Goal: Information Seeking & Learning: Learn about a topic

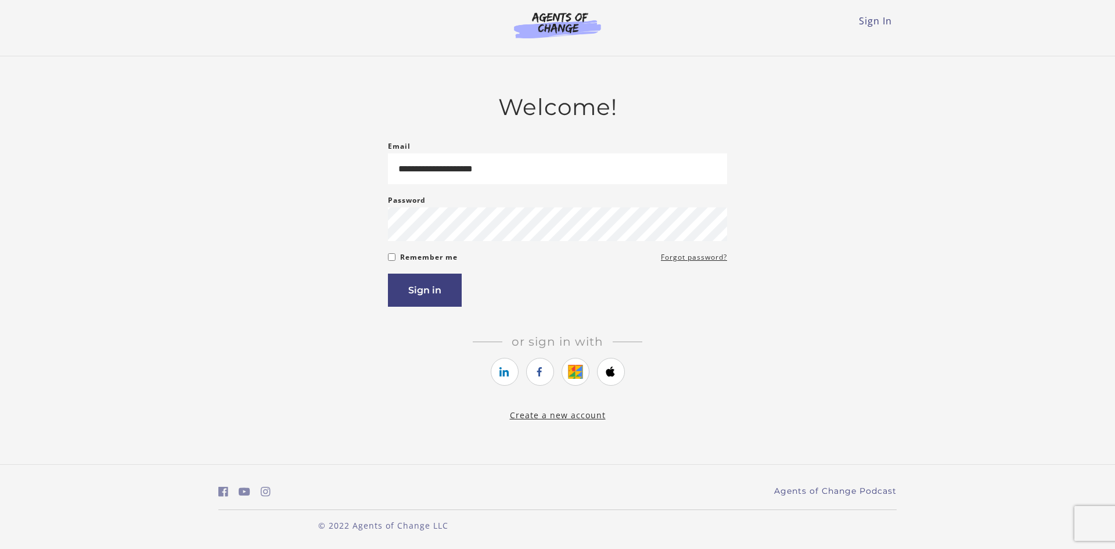
type input "**********"
click at [416, 256] on label "Remember me" at bounding box center [429, 257] width 58 height 14
click at [418, 289] on button "Sign in" at bounding box center [425, 290] width 74 height 33
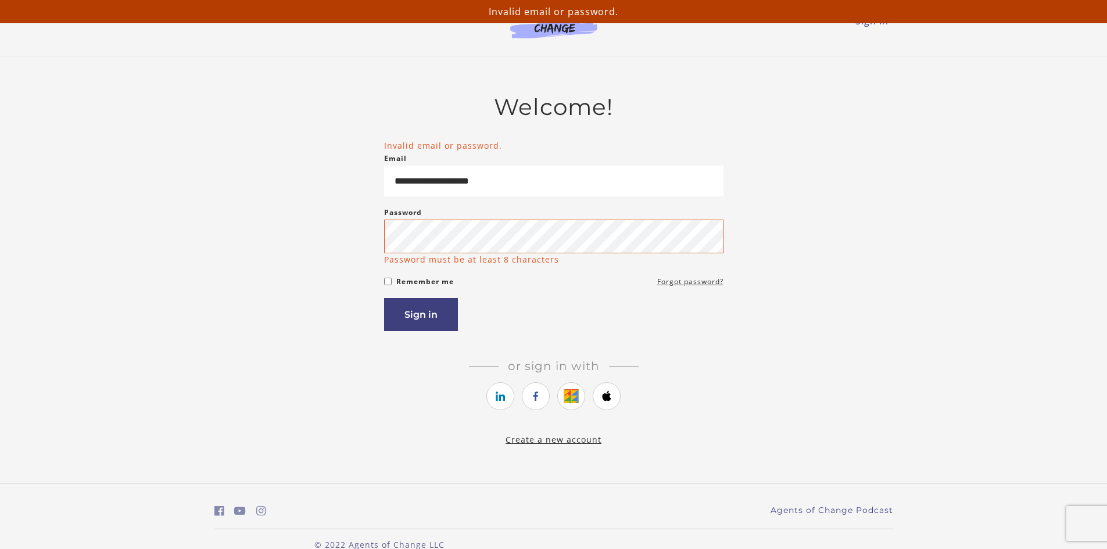
click at [398, 267] on form "**********" at bounding box center [553, 235] width 339 height 192
click at [389, 288] on div "Remember me Forgot password?" at bounding box center [553, 281] width 339 height 14
click at [394, 285] on div "Remember me Forgot password?" at bounding box center [553, 281] width 339 height 14
click at [395, 279] on div "Remember me Forgot password?" at bounding box center [553, 281] width 339 height 14
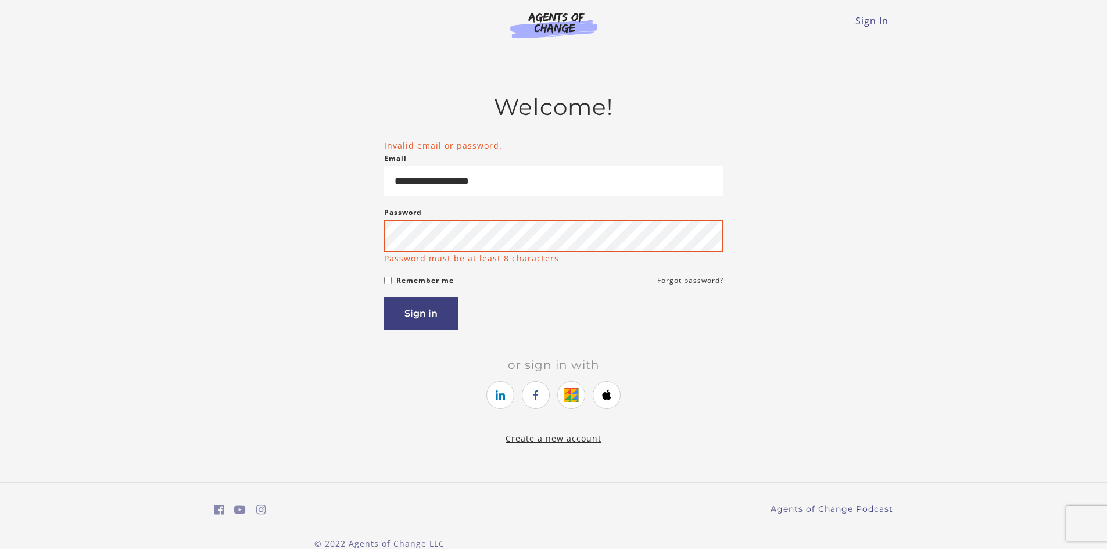
click at [384, 297] on button "Sign in" at bounding box center [421, 313] width 74 height 33
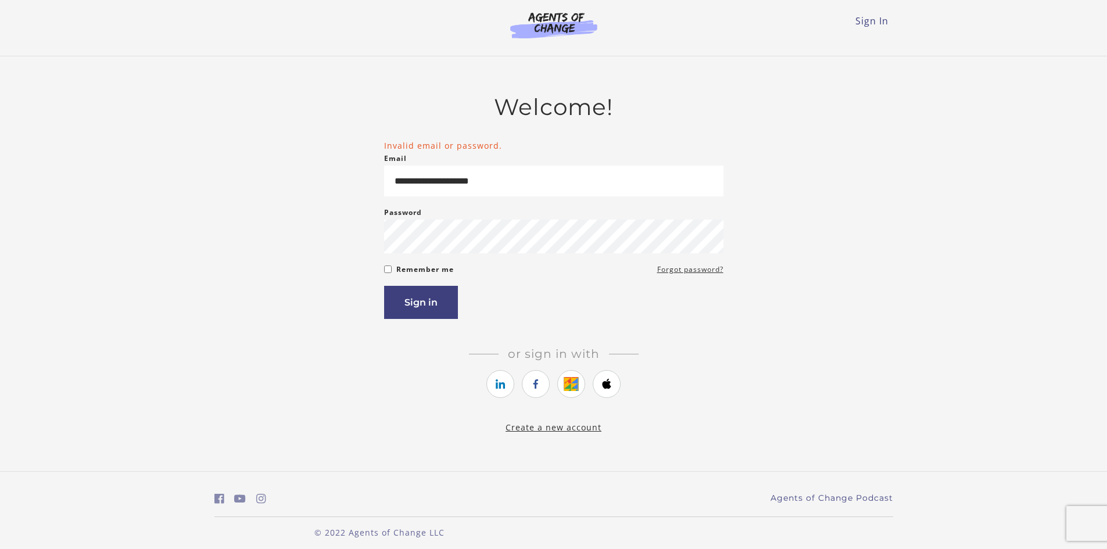
click at [436, 268] on label "Remember me" at bounding box center [425, 270] width 58 height 14
click at [418, 300] on button "Sign in" at bounding box center [421, 302] width 74 height 33
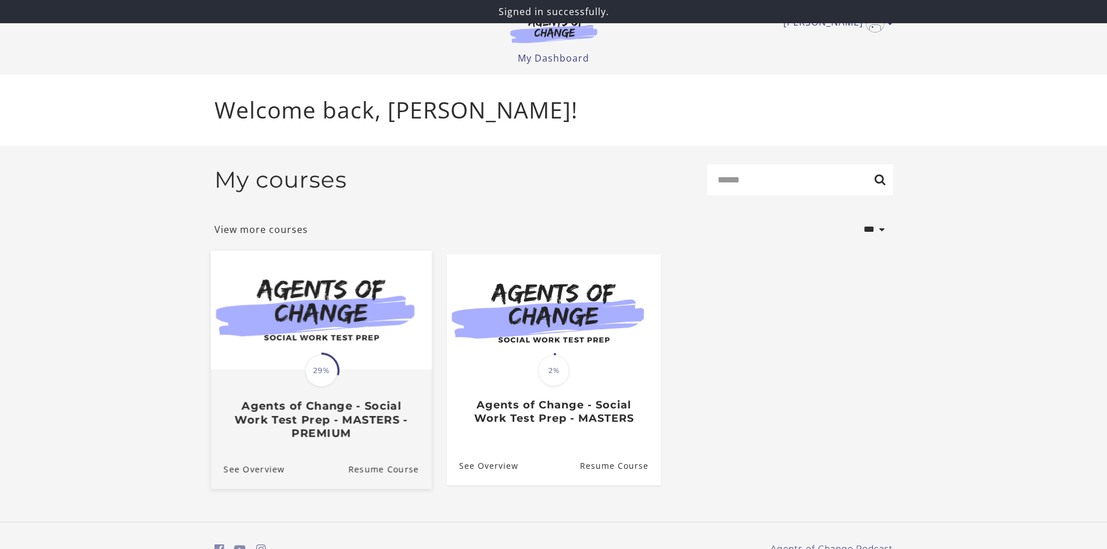
click at [387, 331] on img at bounding box center [320, 309] width 221 height 119
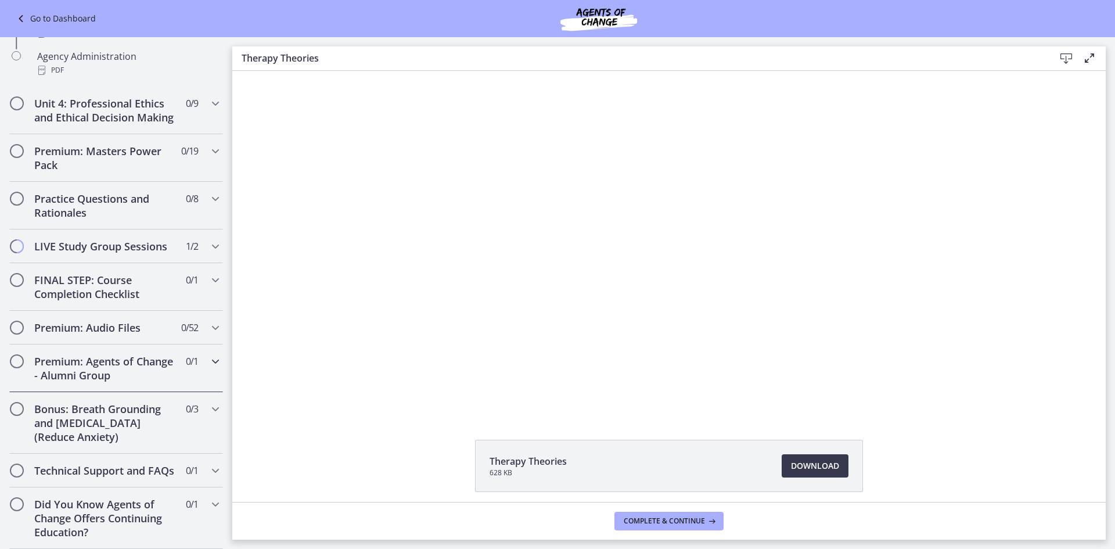
scroll to position [886, 0]
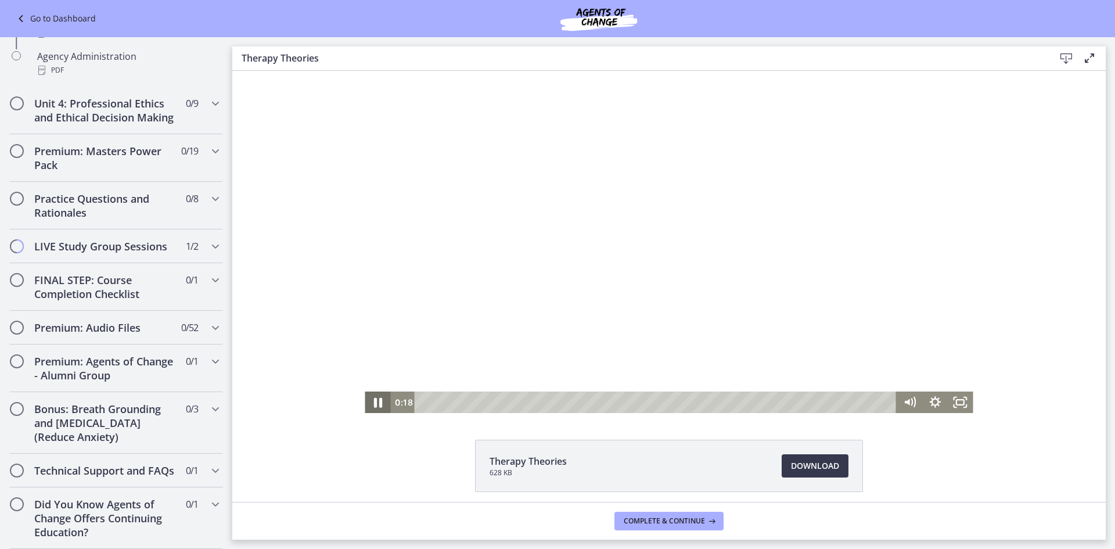
click at [374, 401] on icon "Pause" at bounding box center [378, 403] width 8 height 10
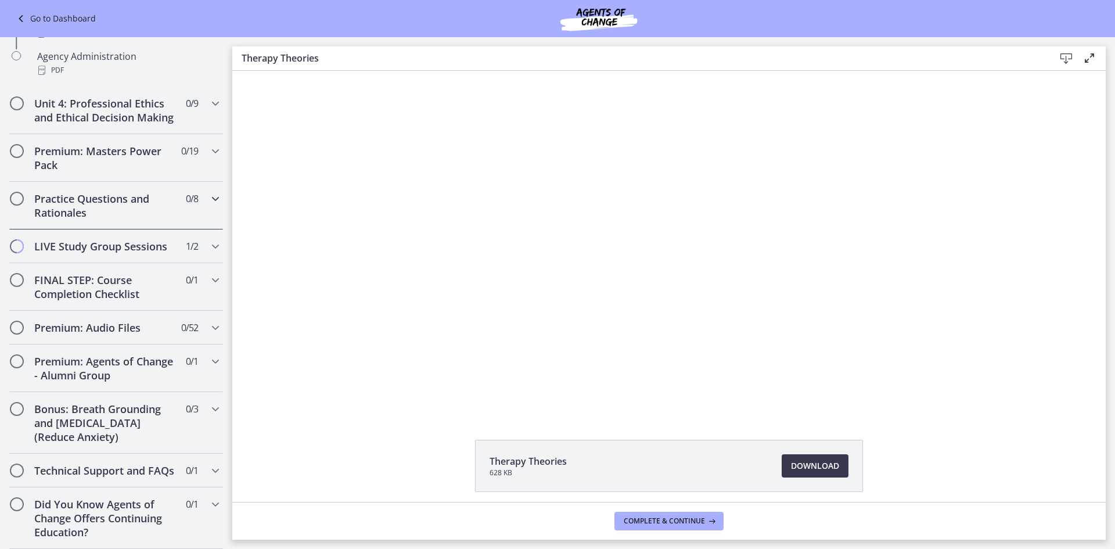
click at [113, 199] on h2 "Practice Questions and Rationales" at bounding box center [105, 206] width 142 height 28
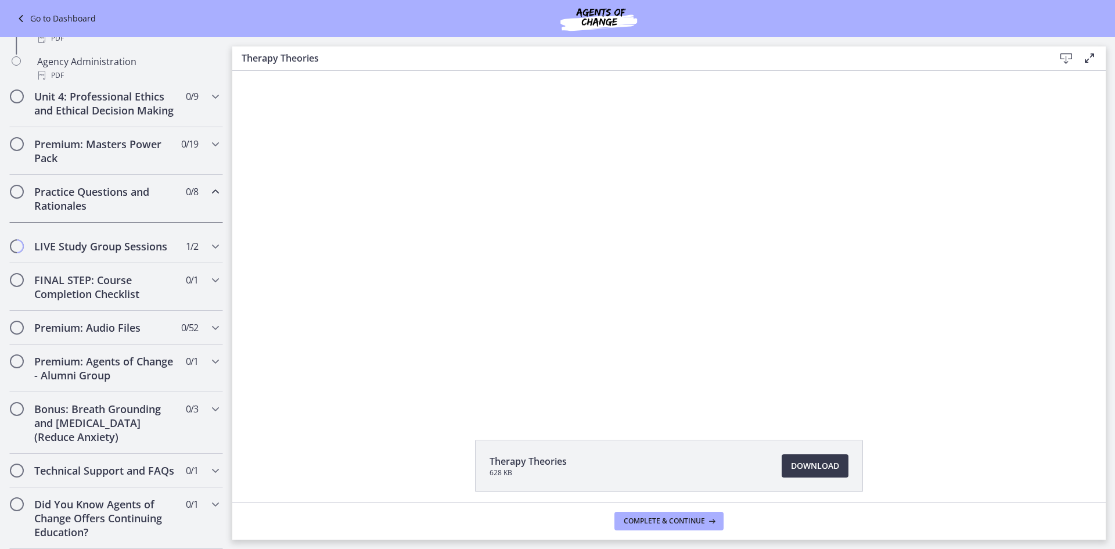
scroll to position [466, 0]
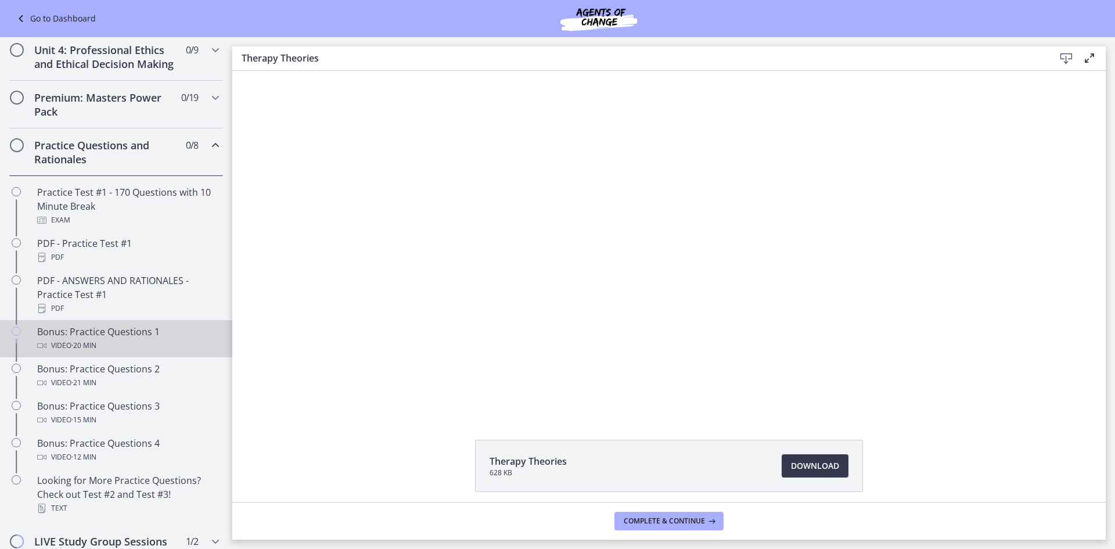
click at [98, 343] on div "Bonus: Practice Questions 1 Video · 20 min" at bounding box center [127, 339] width 181 height 28
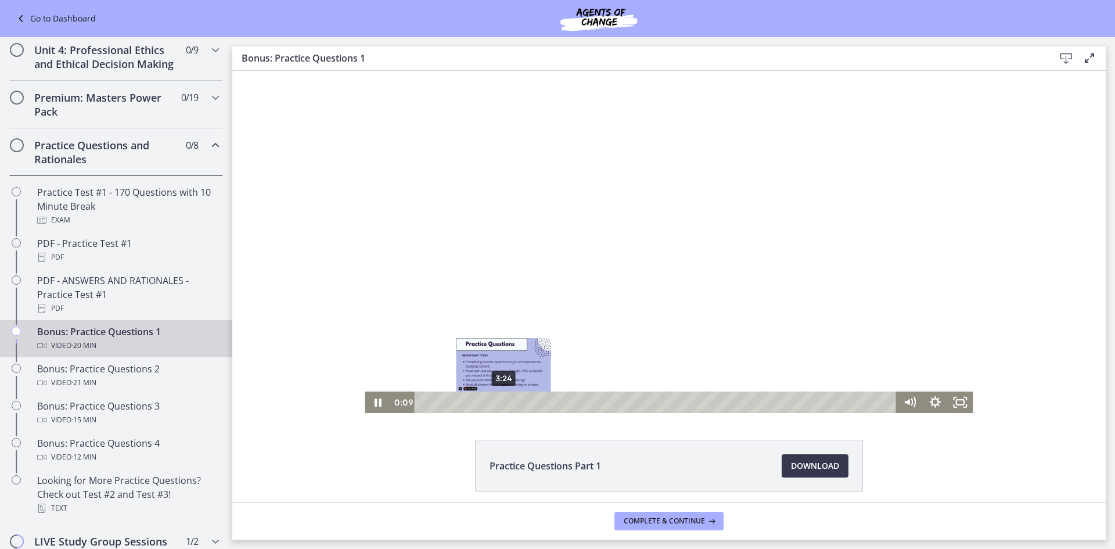
click at [500, 399] on div "3:24" at bounding box center [657, 402] width 467 height 21
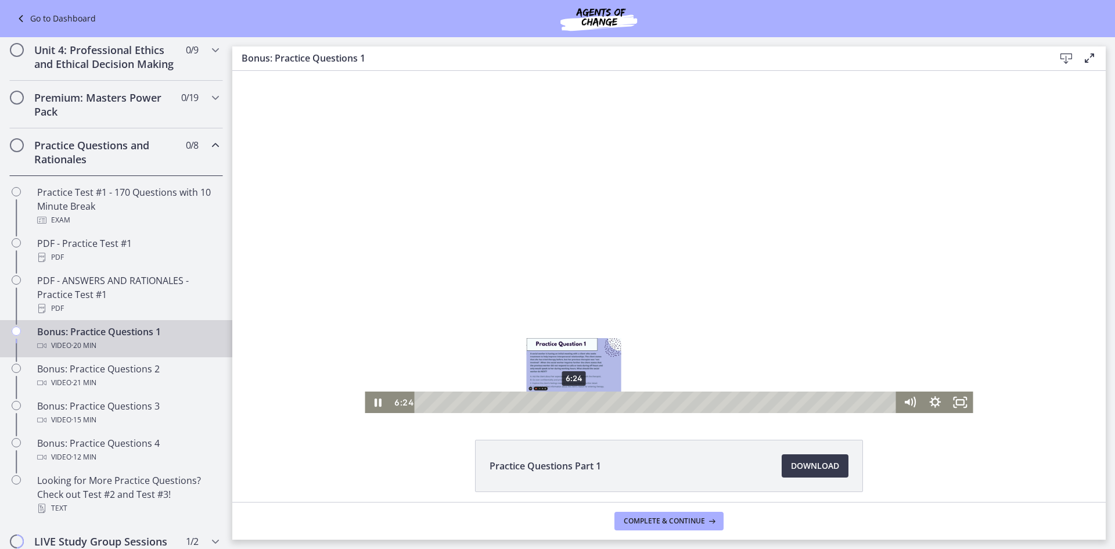
click at [570, 403] on div "6:24" at bounding box center [657, 402] width 467 height 21
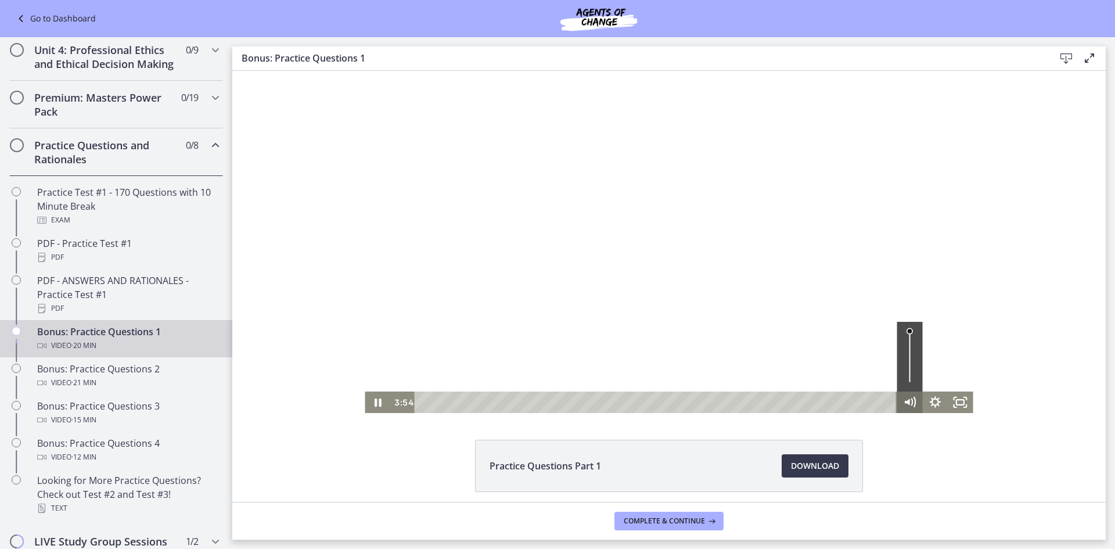
click at [904, 398] on icon "Mute" at bounding box center [910, 402] width 26 height 21
click at [904, 398] on icon "Unmute" at bounding box center [910, 402] width 26 height 21
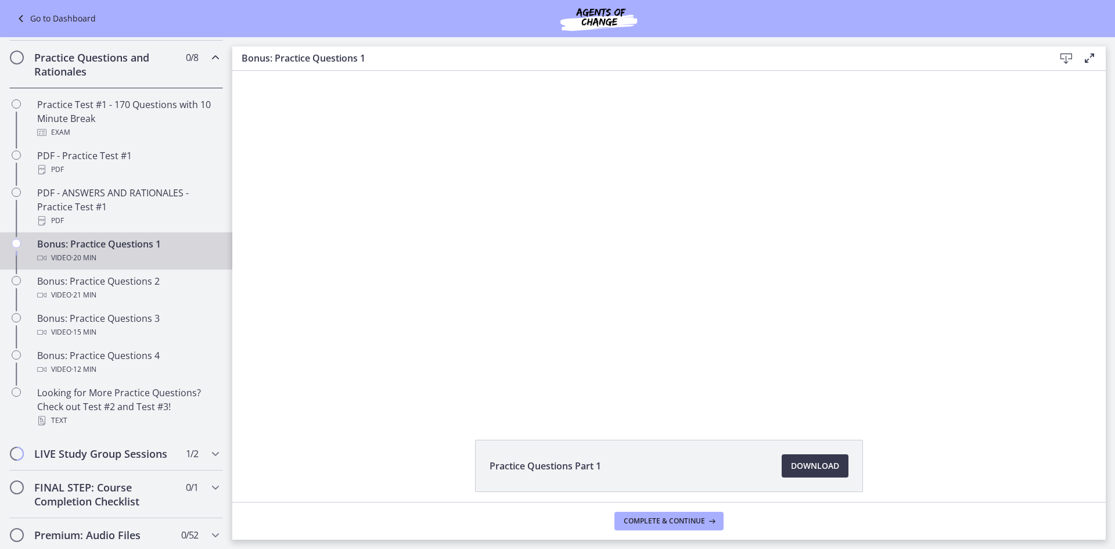
scroll to position [582, 0]
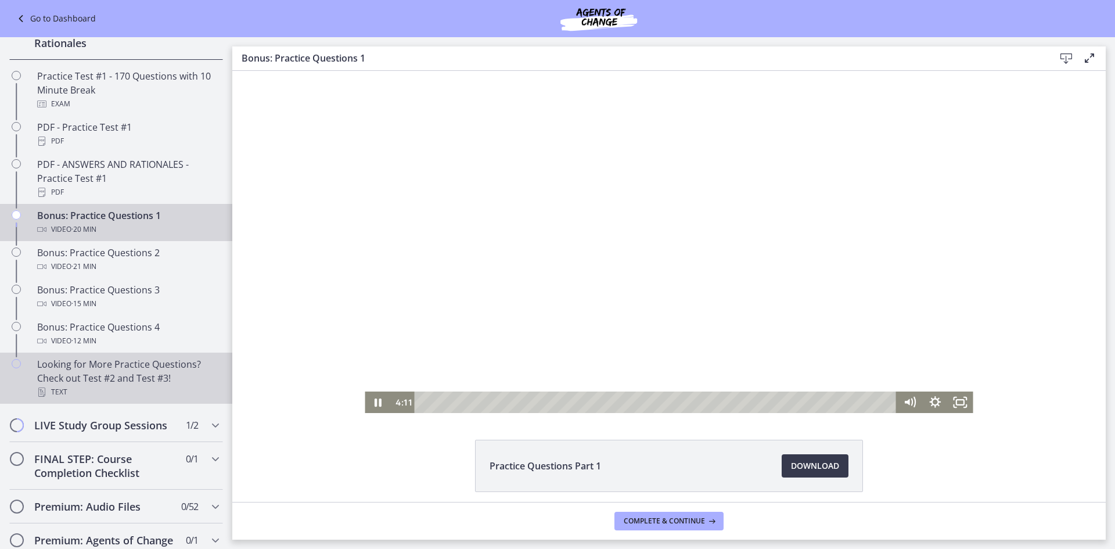
click at [176, 393] on div "Looking for More Practice Questions? Check out Test #2 and Test #3! Text" at bounding box center [127, 378] width 181 height 42
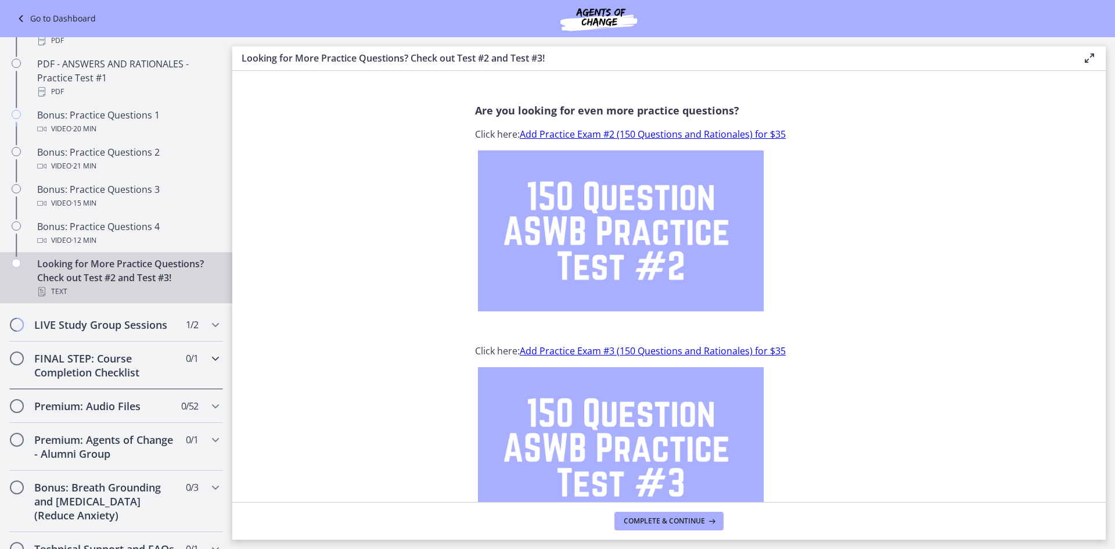
scroll to position [698, 0]
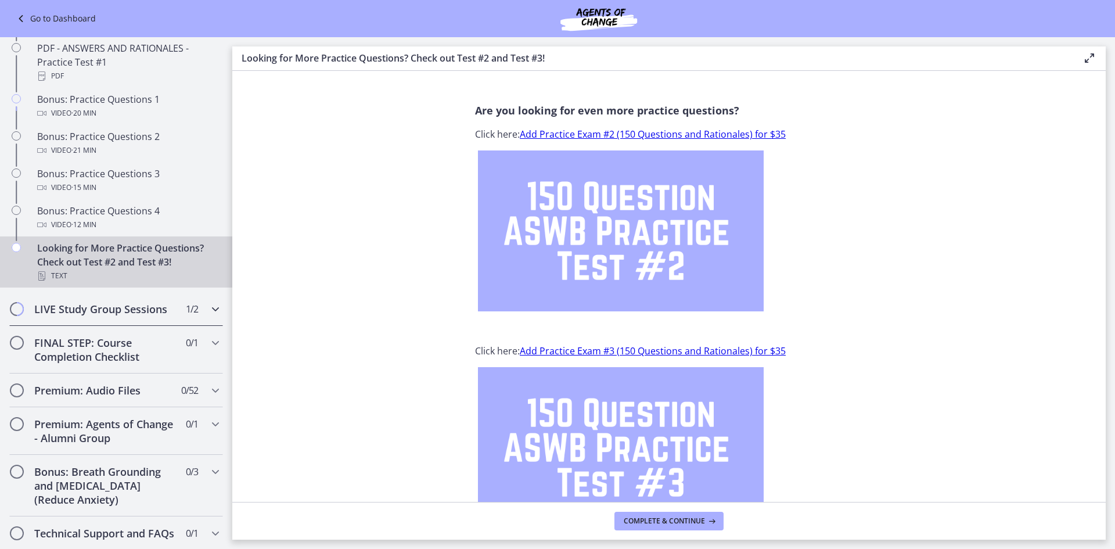
click at [85, 316] on h2 "LIVE Study Group Sessions" at bounding box center [105, 309] width 142 height 14
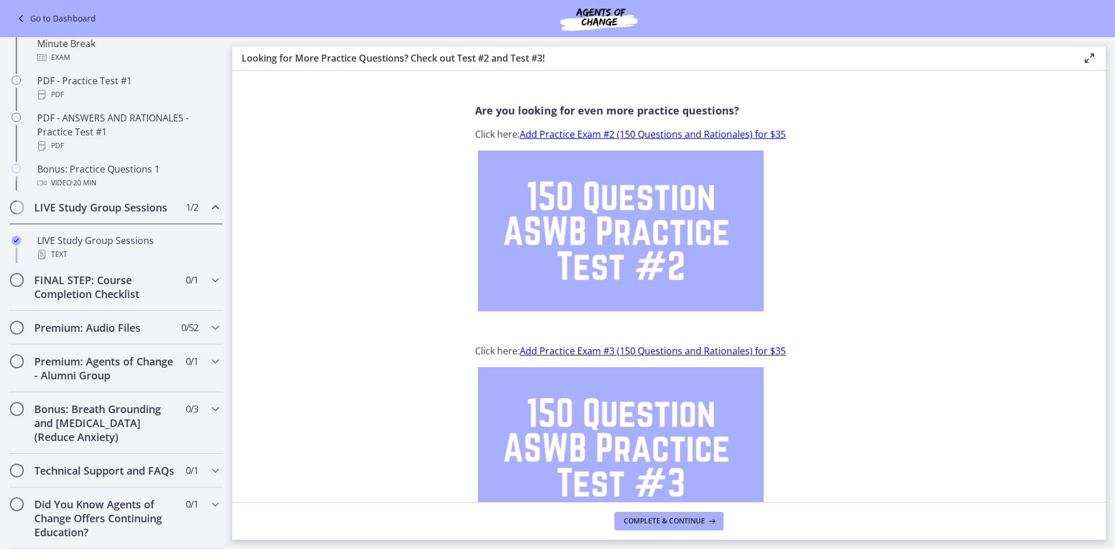
scroll to position [524, 0]
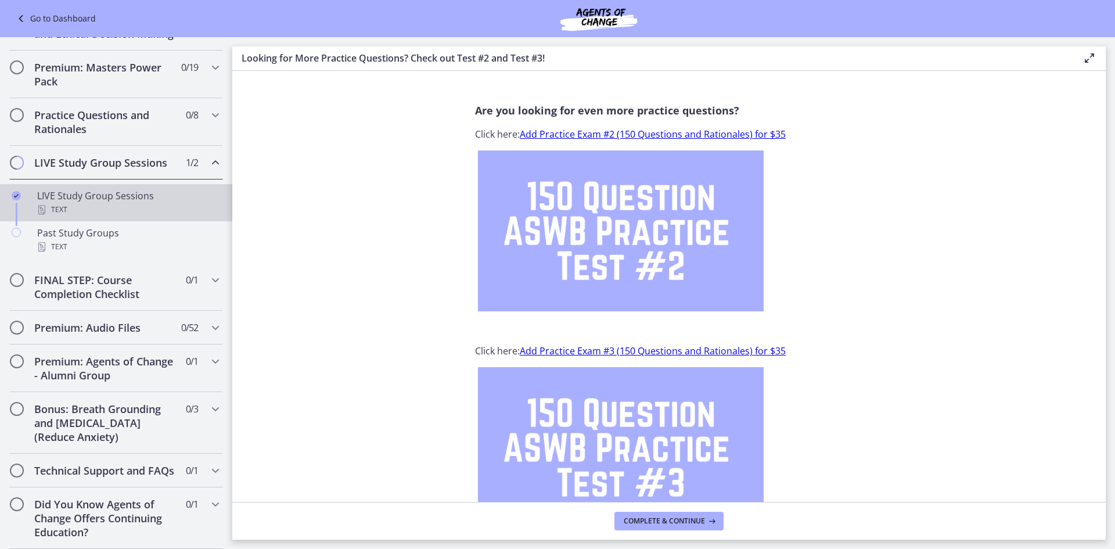
click at [69, 189] on div "LIVE Study Group Sessions Text" at bounding box center [127, 203] width 181 height 28
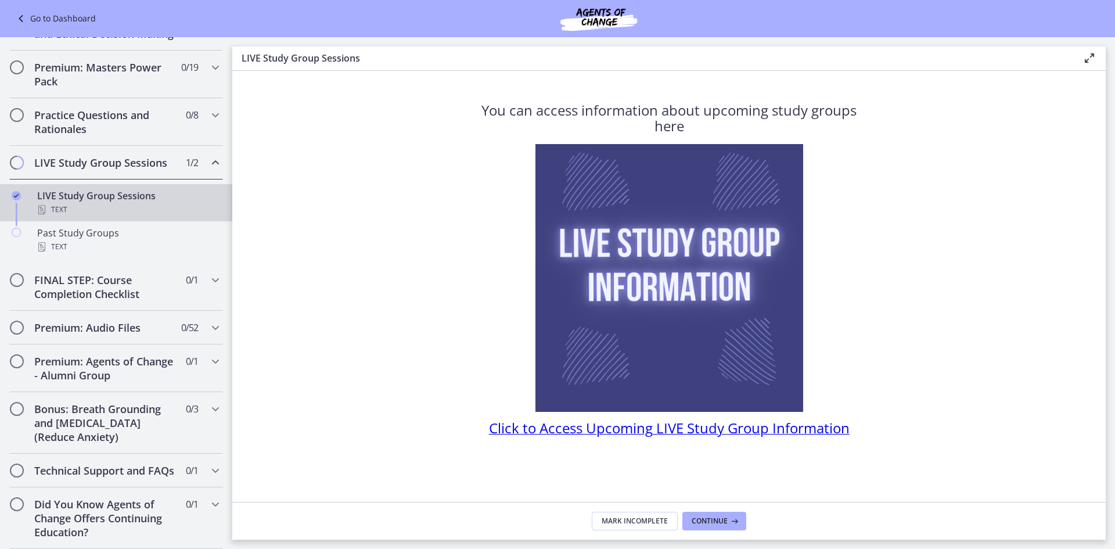
click at [648, 425] on span "Click to Access Upcoming LIVE Study Group Information" at bounding box center [669, 427] width 361 height 19
click at [96, 226] on div "Past Study Groups Text" at bounding box center [127, 240] width 181 height 28
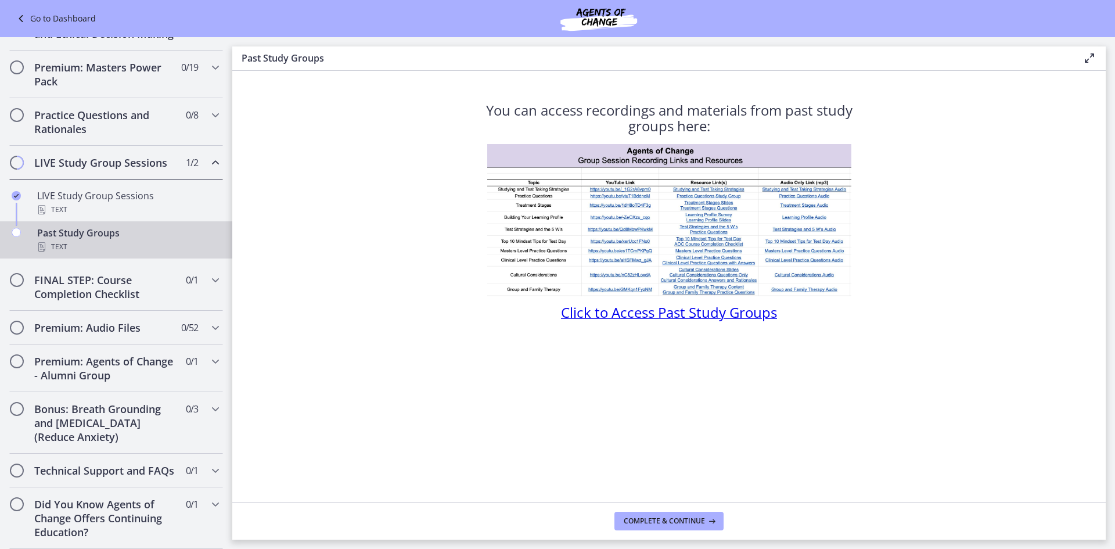
click at [611, 196] on img at bounding box center [669, 220] width 364 height 152
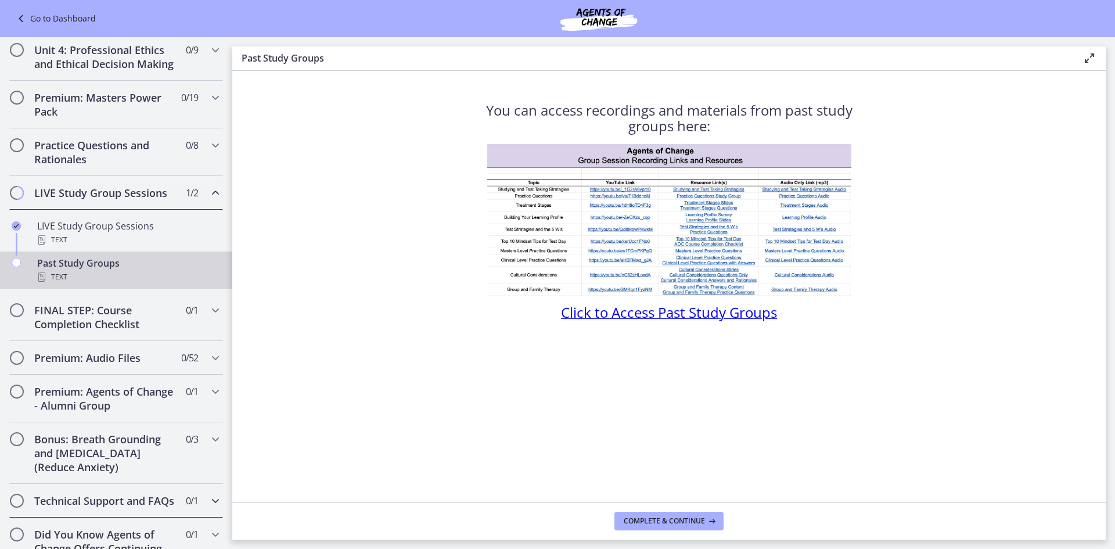
scroll to position [350, 0]
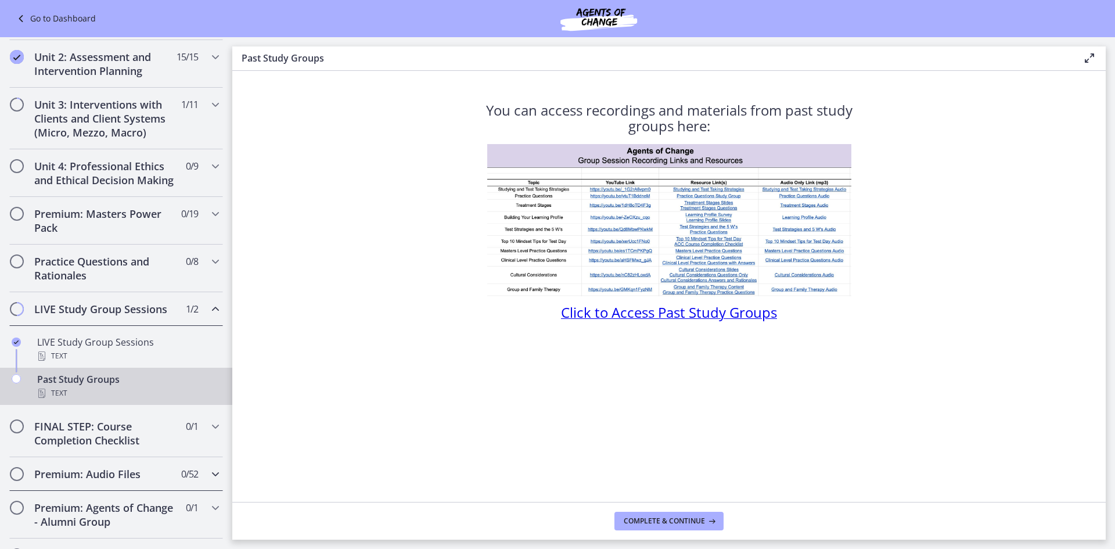
click at [88, 491] on div "Premium: Audio Files 0 / 52 Completed" at bounding box center [116, 474] width 214 height 34
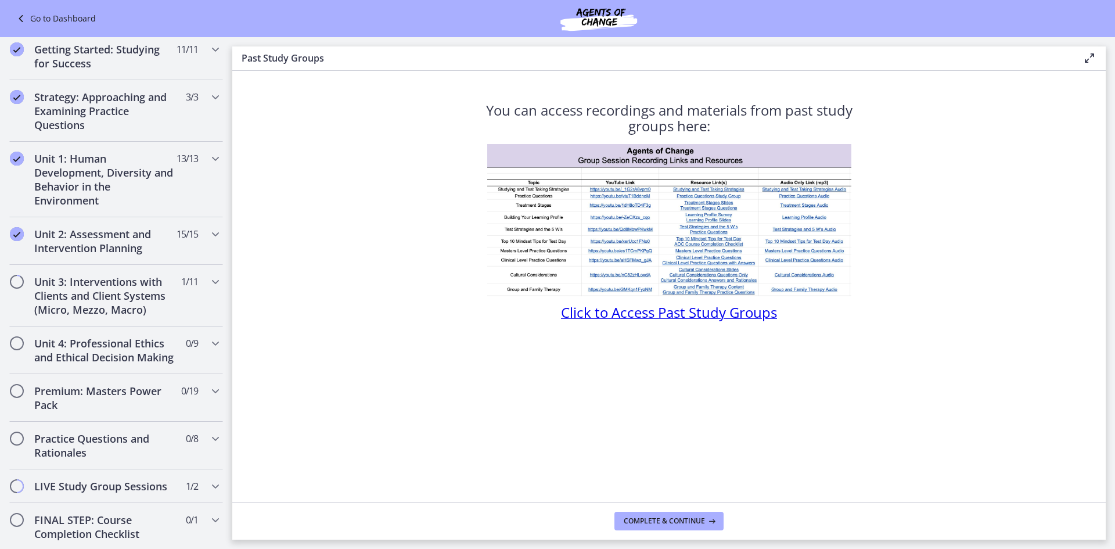
scroll to position [0, 0]
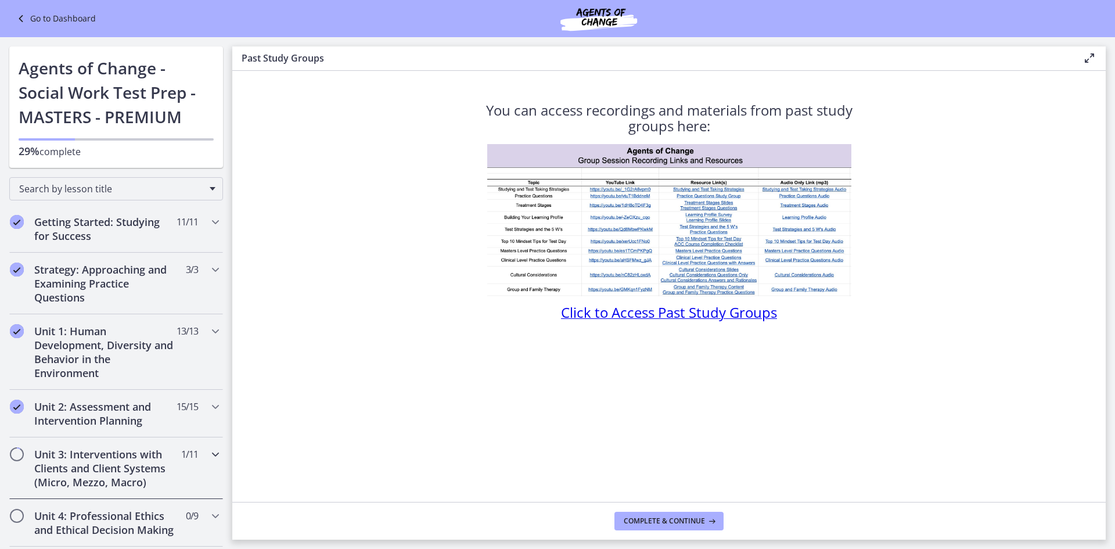
click at [105, 459] on h2 "Unit 3: Interventions with Clients and Client Systems (Micro, Mezzo, Macro)" at bounding box center [105, 468] width 142 height 42
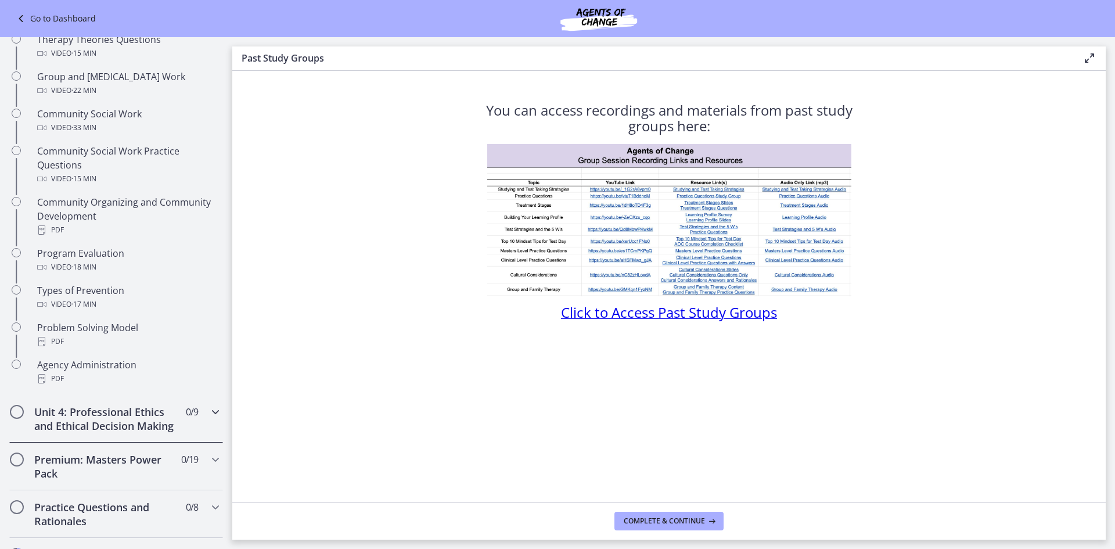
scroll to position [581, 0]
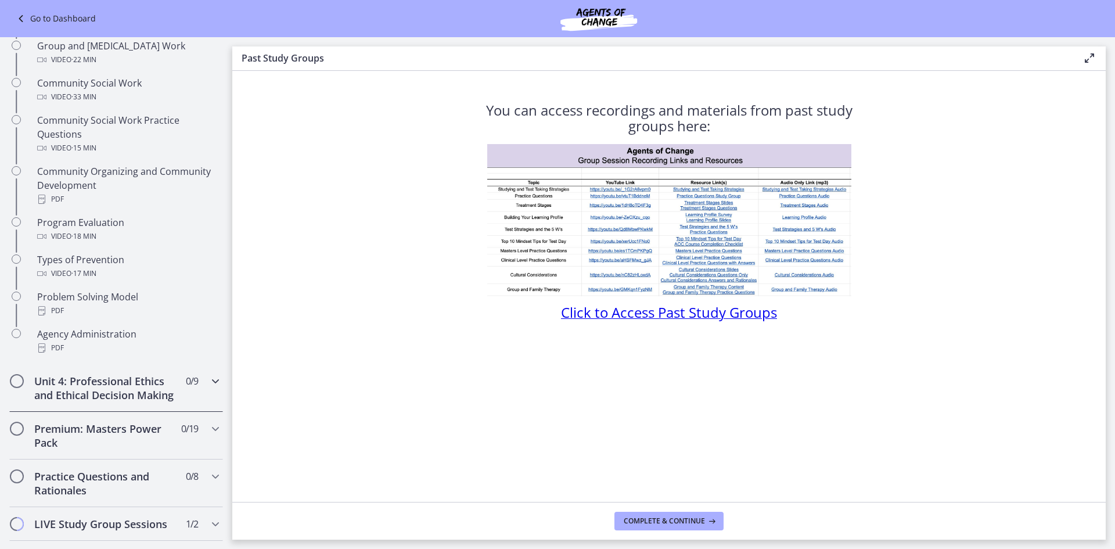
click at [121, 402] on h2 "Unit 4: Professional Ethics and Ethical Decision Making" at bounding box center [105, 388] width 142 height 28
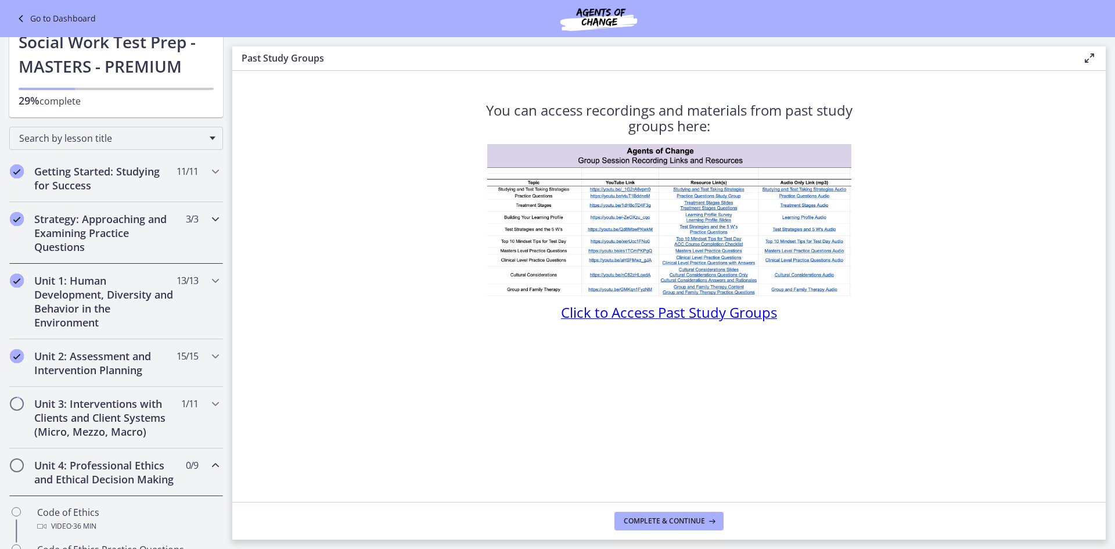
scroll to position [0, 0]
